Goal: Obtain resource: Download file/media

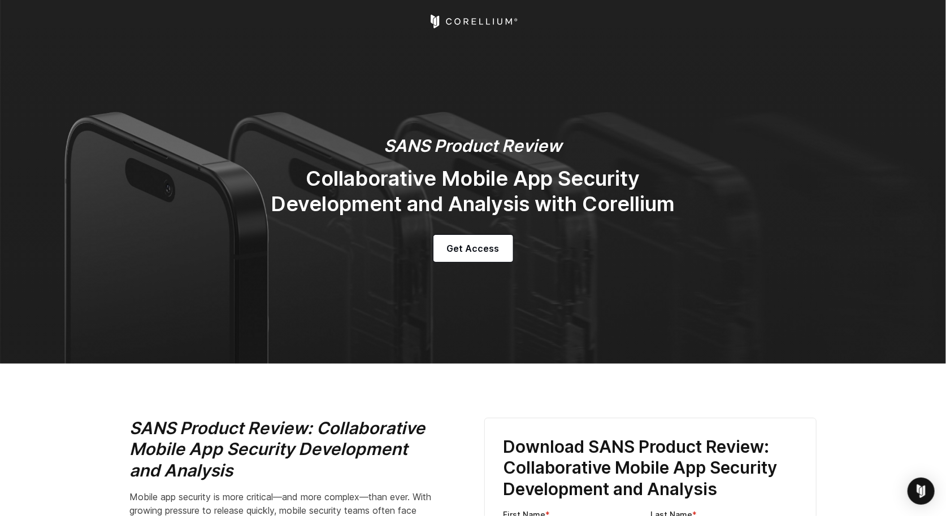
click at [516, 164] on div "SANS Product Review Collaborative Mobile App Security Development and Analysis …" at bounding box center [473, 199] width 475 height 127
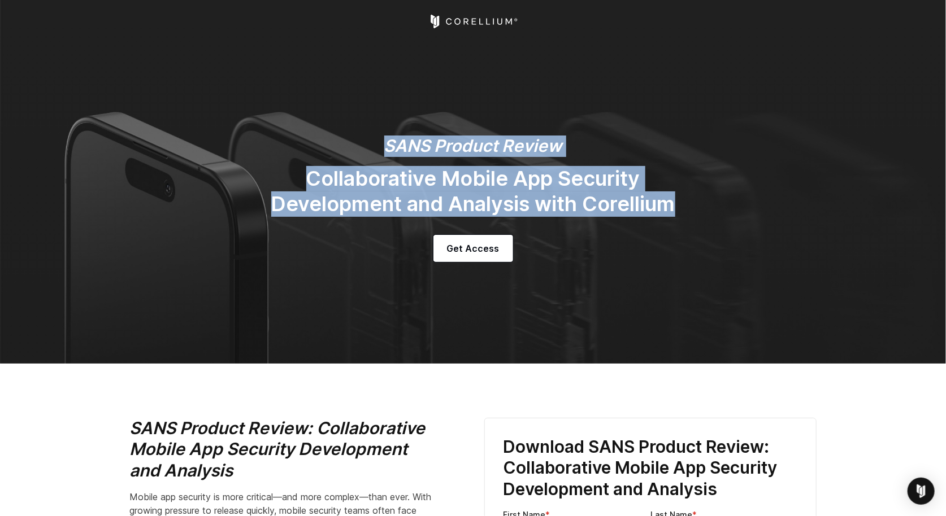
drag, startPoint x: 684, startPoint y: 206, endPoint x: 388, endPoint y: 147, distance: 301.8
click at [388, 149] on div "SANS Product Review Collaborative Mobile App Security Development and Analysis …" at bounding box center [473, 199] width 475 height 127
copy div "SANS Product Review Collaborative Mobile App Security Development and Analysis …"
click at [539, 169] on h2 "Collaborative Mobile App Security Development and Analysis with Corellium" at bounding box center [473, 191] width 452 height 51
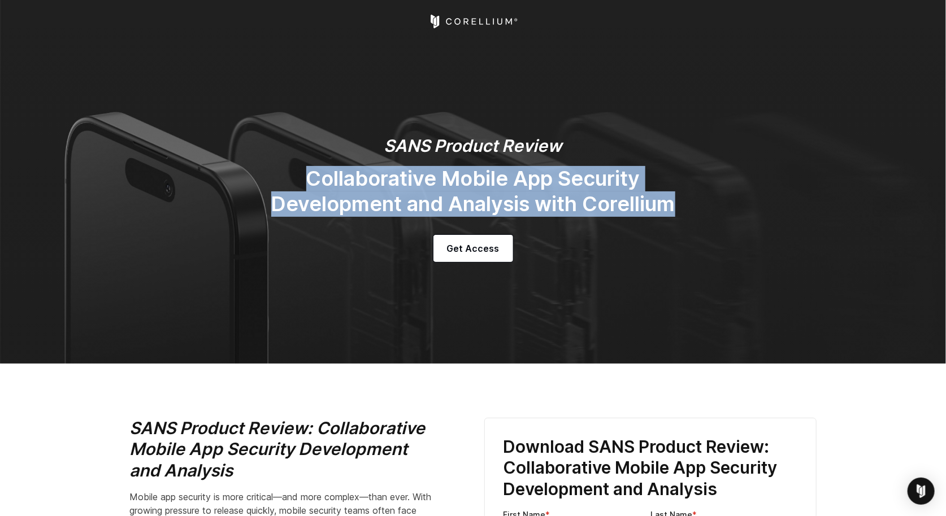
drag, startPoint x: 678, startPoint y: 203, endPoint x: 308, endPoint y: 176, distance: 371.6
click at [308, 176] on h2 "Collaborative Mobile App Security Development and Analysis with Corellium" at bounding box center [473, 191] width 452 height 51
copy h2 "Collaborative Mobile App Security Development and Analysis with Corellium"
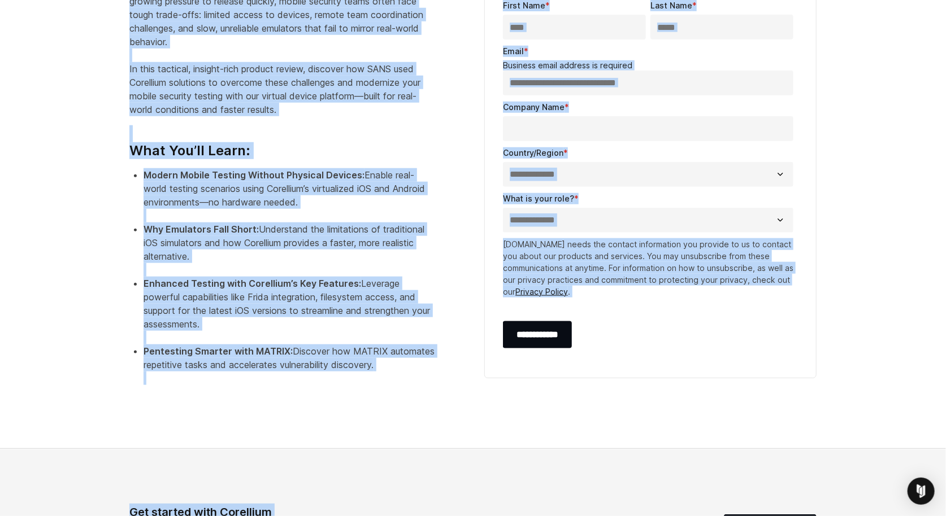
scroll to position [569, 0]
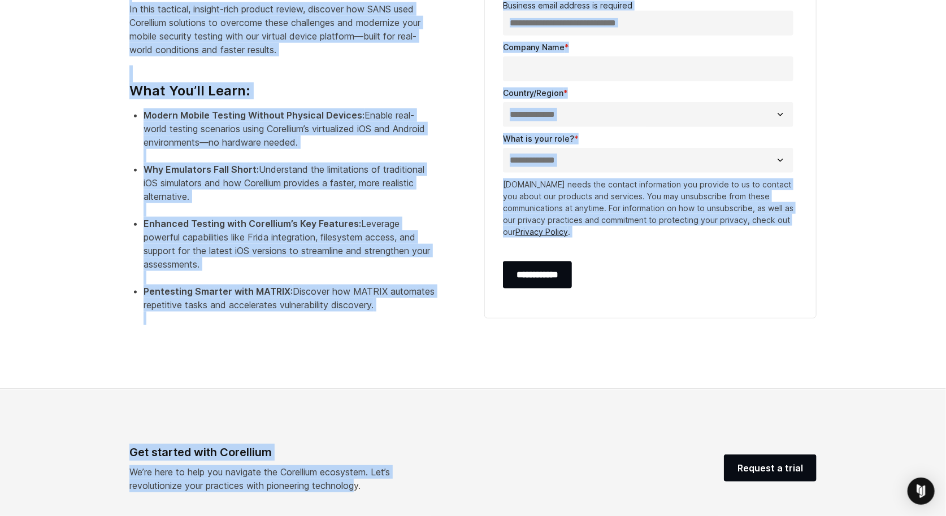
drag, startPoint x: 133, startPoint y: 38, endPoint x: 386, endPoint y: 303, distance: 366.8
click at [386, 303] on div "SANS Product Review: Collaborative Mobile App Security Development and Analysis…" at bounding box center [295, 87] width 332 height 477
copy div "SANS Product Review: Collaborative Mobile App Security Development and Analysis…"
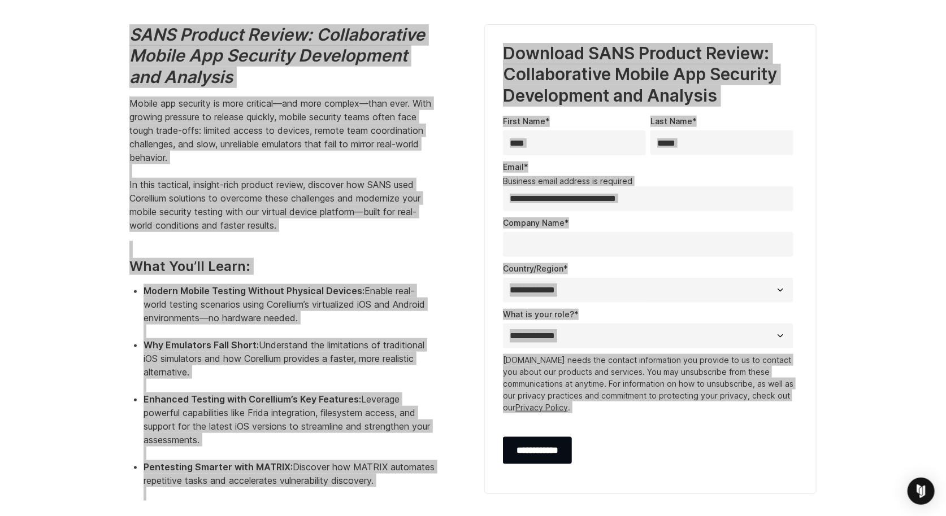
scroll to position [395, 0]
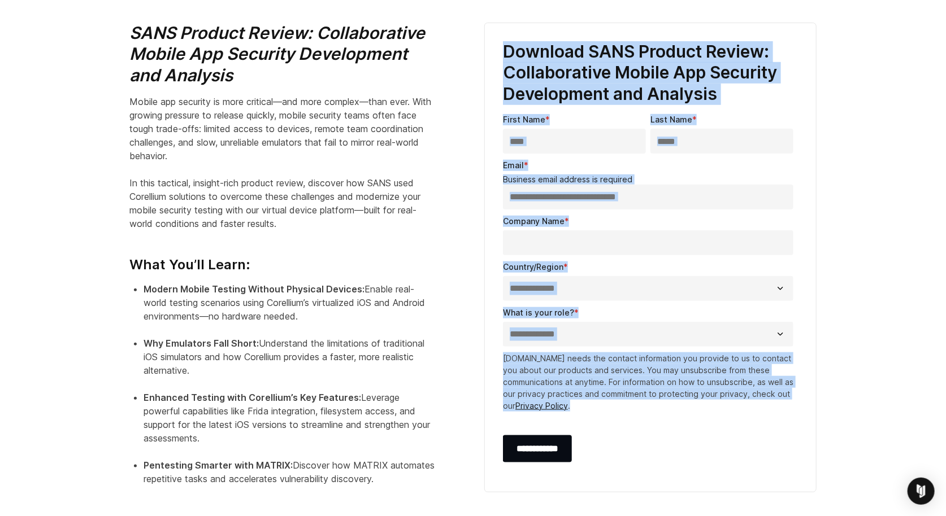
drag, startPoint x: 503, startPoint y: 50, endPoint x: 596, endPoint y: 458, distance: 418.4
click at [596, 458] on span "**********" at bounding box center [650, 257] width 295 height 433
copy span "**********"
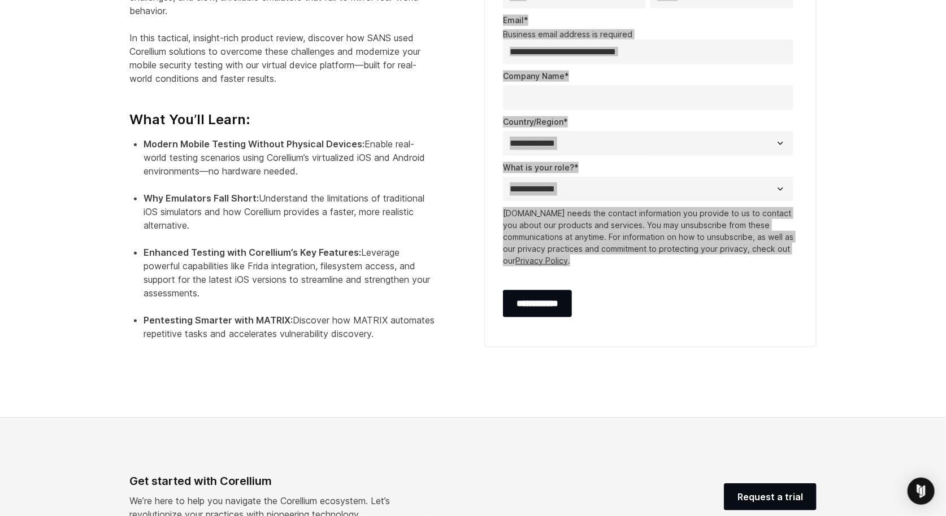
scroll to position [640, 0]
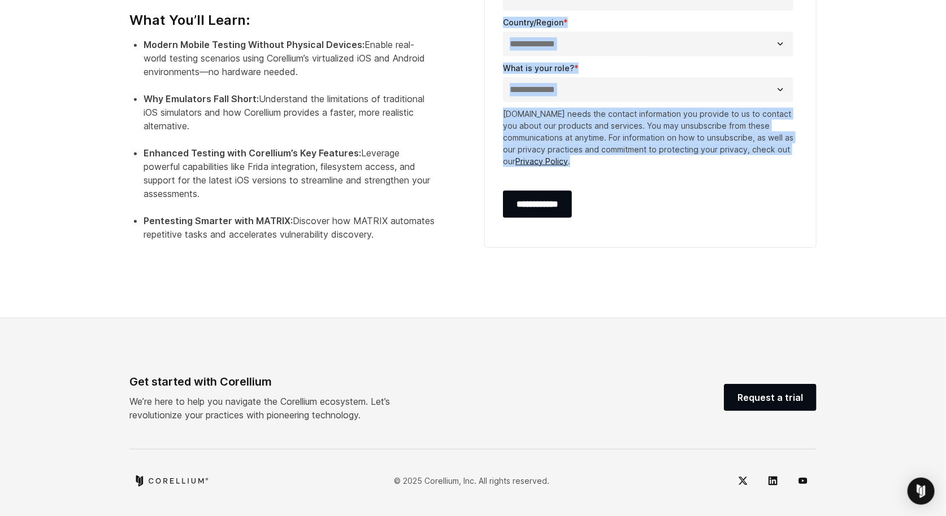
drag, startPoint x: 378, startPoint y: 413, endPoint x: 221, endPoint y: 395, distance: 157.5
click at [221, 395] on p "We’re here to help you navigate the Corellium ecosystem. Let’s revolutionize yo…" at bounding box center [273, 408] width 289 height 27
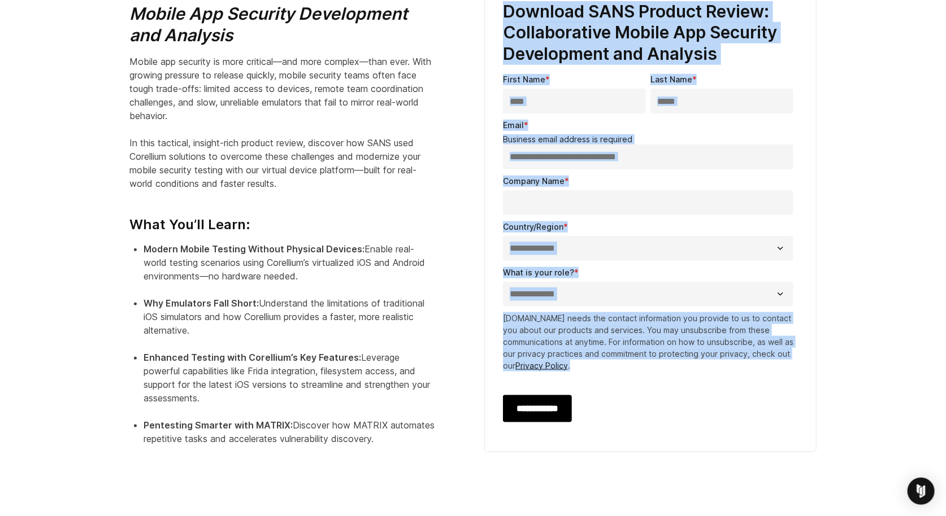
scroll to position [257, 0]
